Goal: Task Accomplishment & Management: Manage account settings

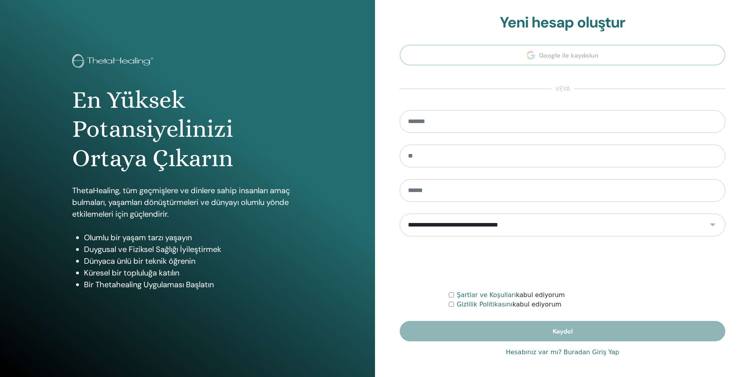
click at [588, 355] on link "Hesabınız var mı? Buradan Giriş Yap" at bounding box center [562, 352] width 113 height 9
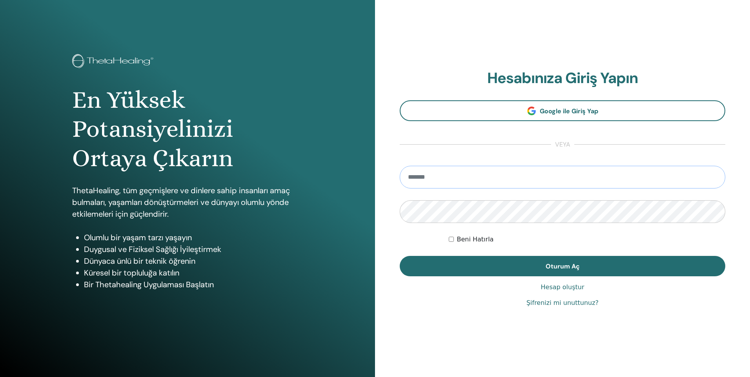
drag, startPoint x: 435, startPoint y: 174, endPoint x: 430, endPoint y: 177, distance: 6.5
click at [435, 174] on input "email" at bounding box center [562, 177] width 325 height 23
click at [442, 180] on input "email" at bounding box center [562, 177] width 325 height 23
type input "**********"
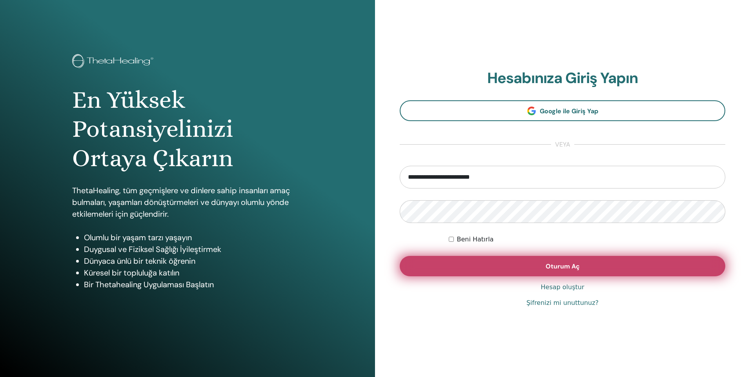
drag, startPoint x: 466, startPoint y: 238, endPoint x: 513, endPoint y: 269, distance: 56.2
click at [466, 238] on label "Beni Hatırla" at bounding box center [475, 239] width 37 height 9
click at [564, 270] on span "Oturum Aç" at bounding box center [562, 266] width 34 height 8
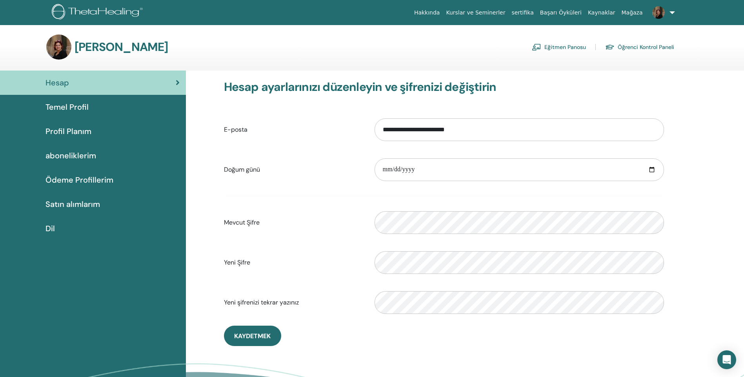
click at [498, 15] on link "Kurslar ve Seminerler" at bounding box center [475, 12] width 65 height 15
